Goal: Information Seeking & Learning: Learn about a topic

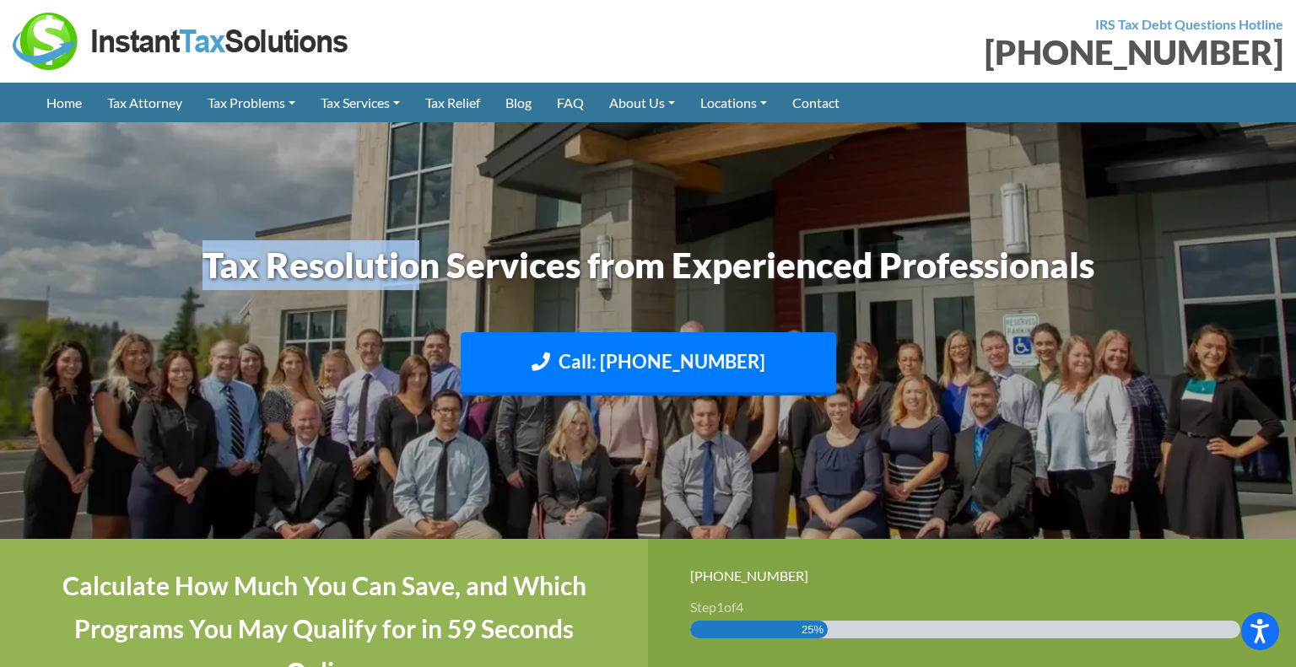
drag, startPoint x: 222, startPoint y: 265, endPoint x: 411, endPoint y: 263, distance: 189.0
click at [411, 263] on div "Tax Resolution Services from Experienced Professionals Call: (888) 946-2999 Tex…" at bounding box center [648, 330] width 962 height 197
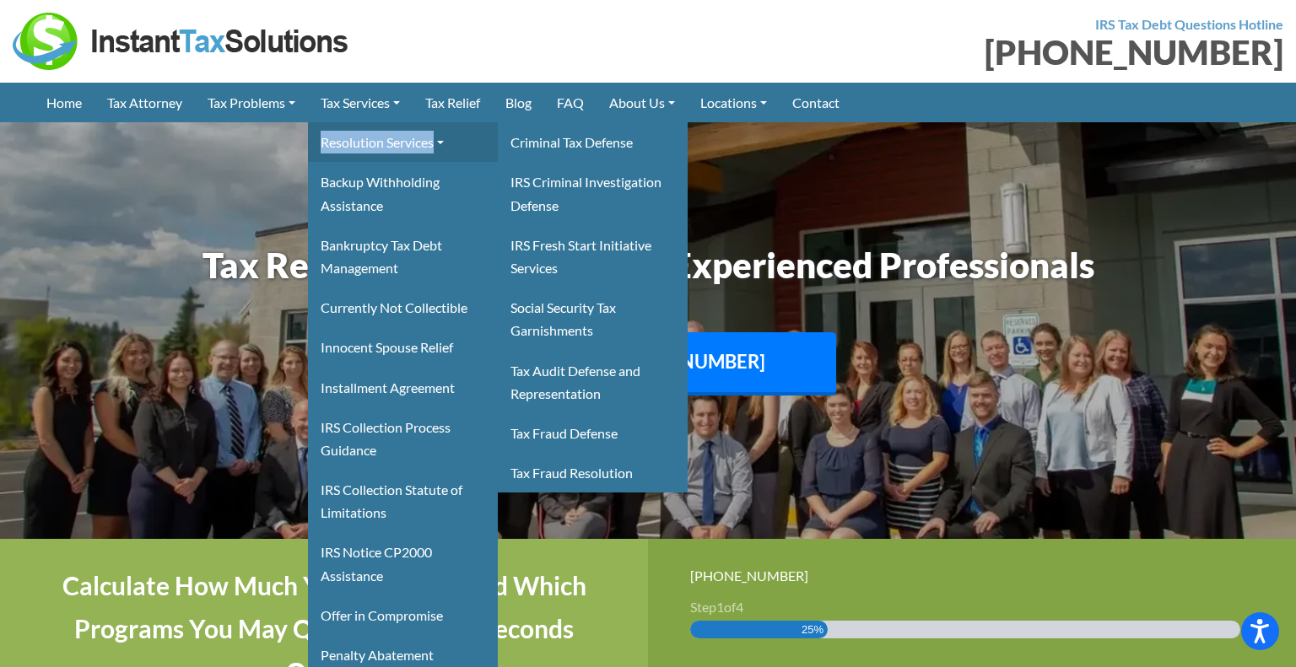
copy link "Resolution Services"
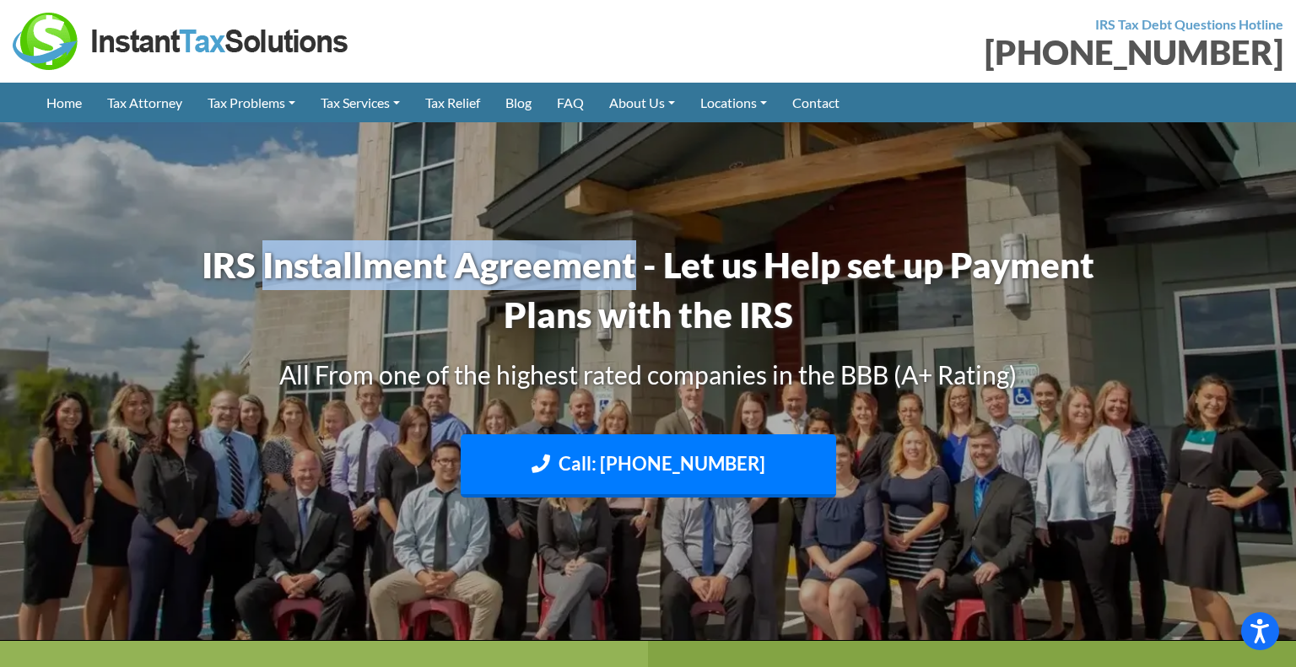
copy h1 "Installment Agreement"
drag, startPoint x: 261, startPoint y: 264, endPoint x: 638, endPoint y: 272, distance: 377.1
click at [638, 273] on h1 "IRS Installment Agreement - Let us Help set up Payment Plans with the IRS" at bounding box center [648, 290] width 936 height 100
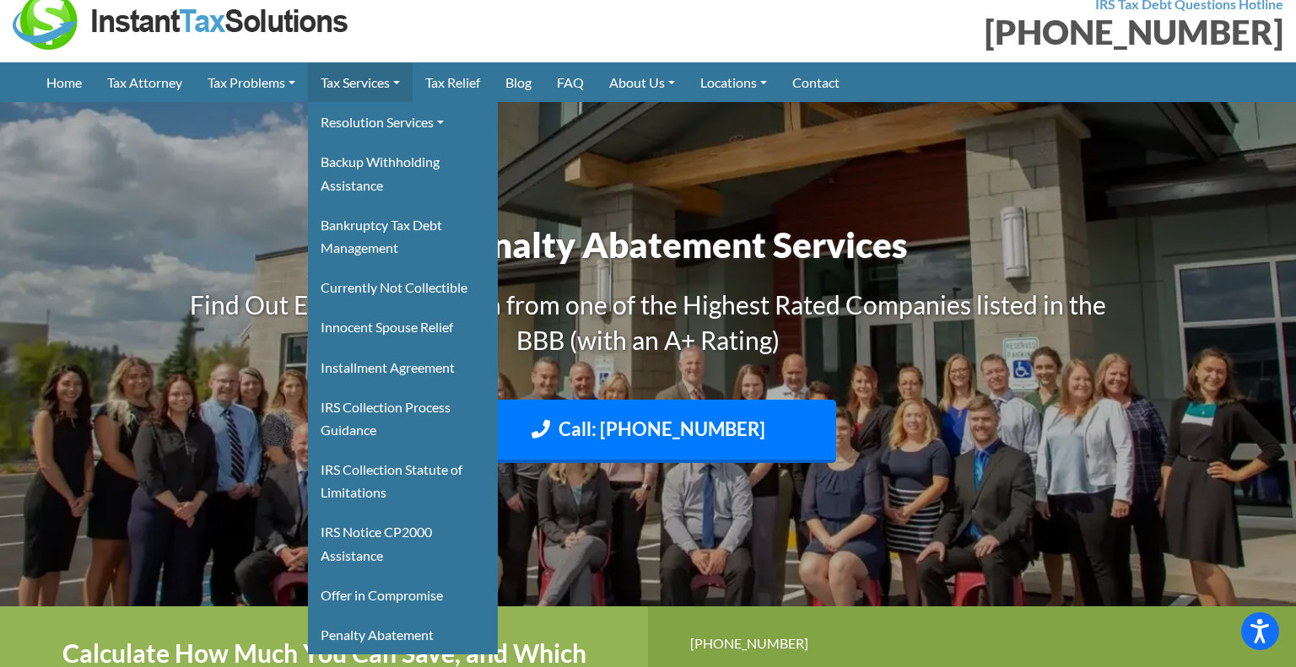
scroll to position [3, 0]
